Goal: Navigation & Orientation: Understand site structure

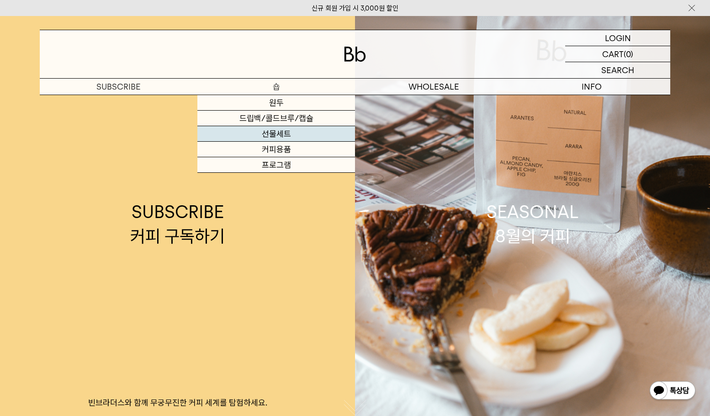
click at [287, 134] on link "선물세트" at bounding box center [276, 134] width 158 height 16
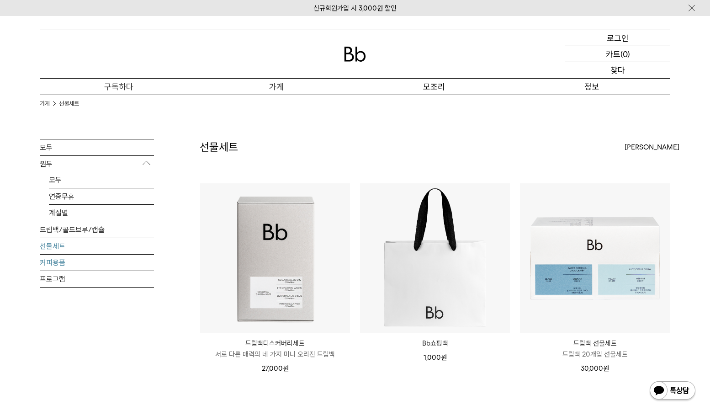
click at [62, 266] on font "커피용품" at bounding box center [53, 262] width 26 height 9
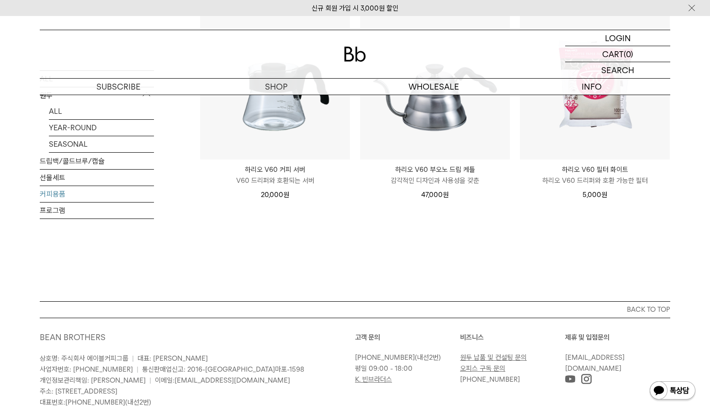
scroll to position [320, 0]
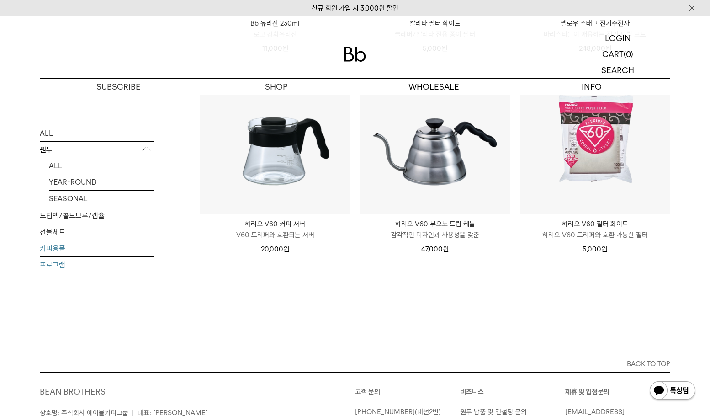
click at [49, 265] on link "프로그램" at bounding box center [97, 265] width 114 height 16
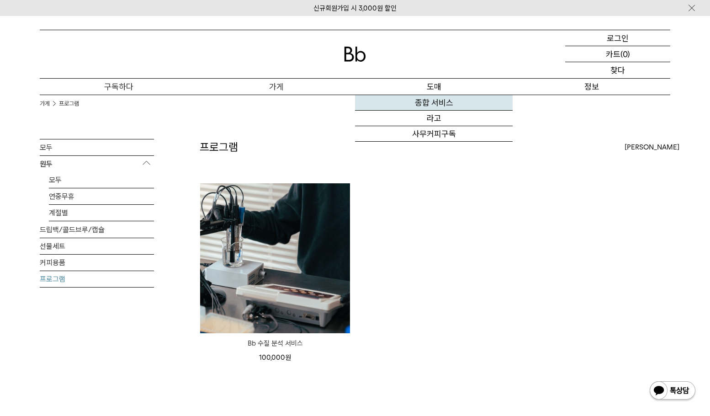
click at [448, 107] on font "종합 서비스" at bounding box center [434, 103] width 38 height 10
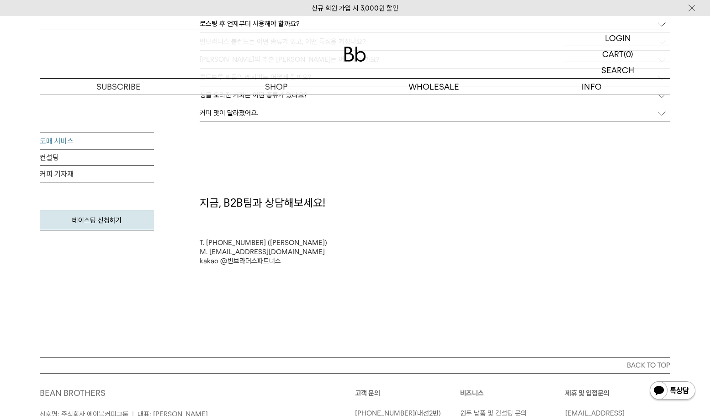
scroll to position [2559, 0]
